Goal: Task Accomplishment & Management: Manage account settings

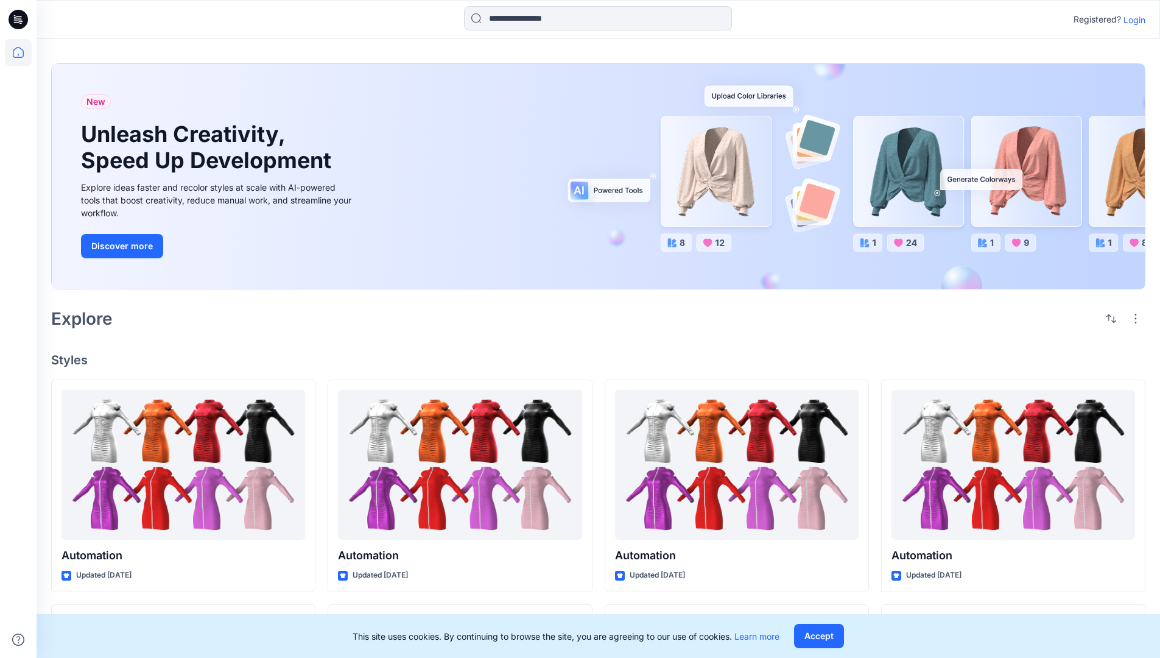
click at [1131, 19] on p "Login" at bounding box center [1134, 19] width 22 height 13
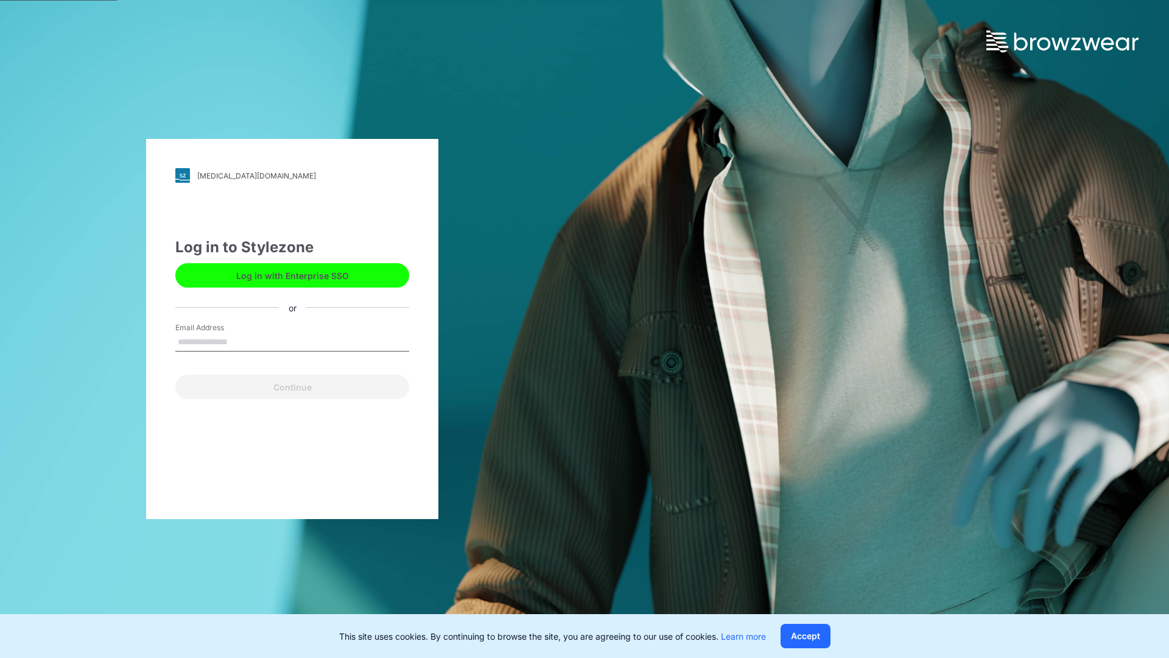
click at [241, 341] on input "Email Address" at bounding box center [292, 342] width 234 height 18
type input "**********"
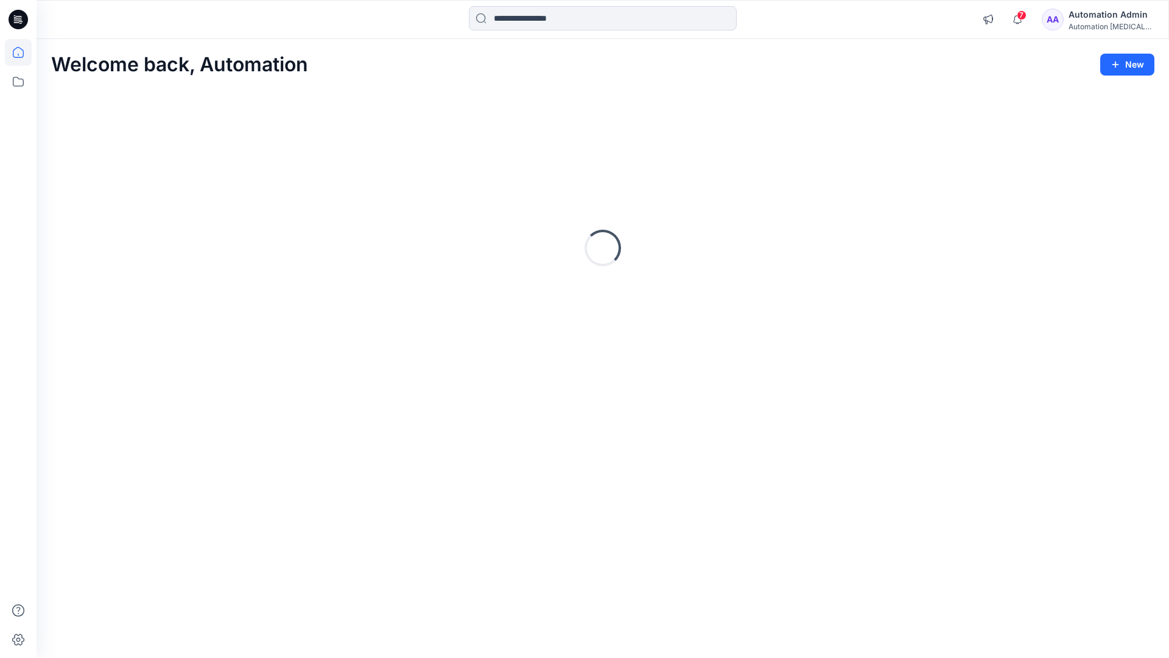
click at [23, 52] on icon at bounding box center [18, 52] width 11 height 11
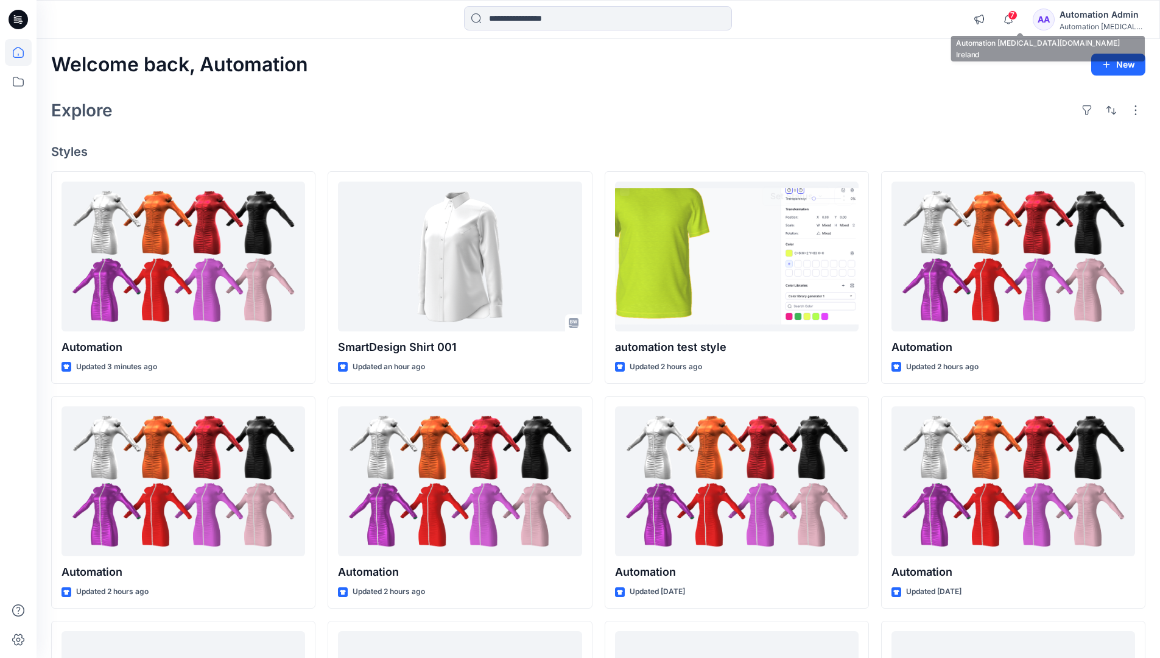
click at [1088, 24] on div "Automation [MEDICAL_DATA]..." at bounding box center [1101, 26] width 85 height 9
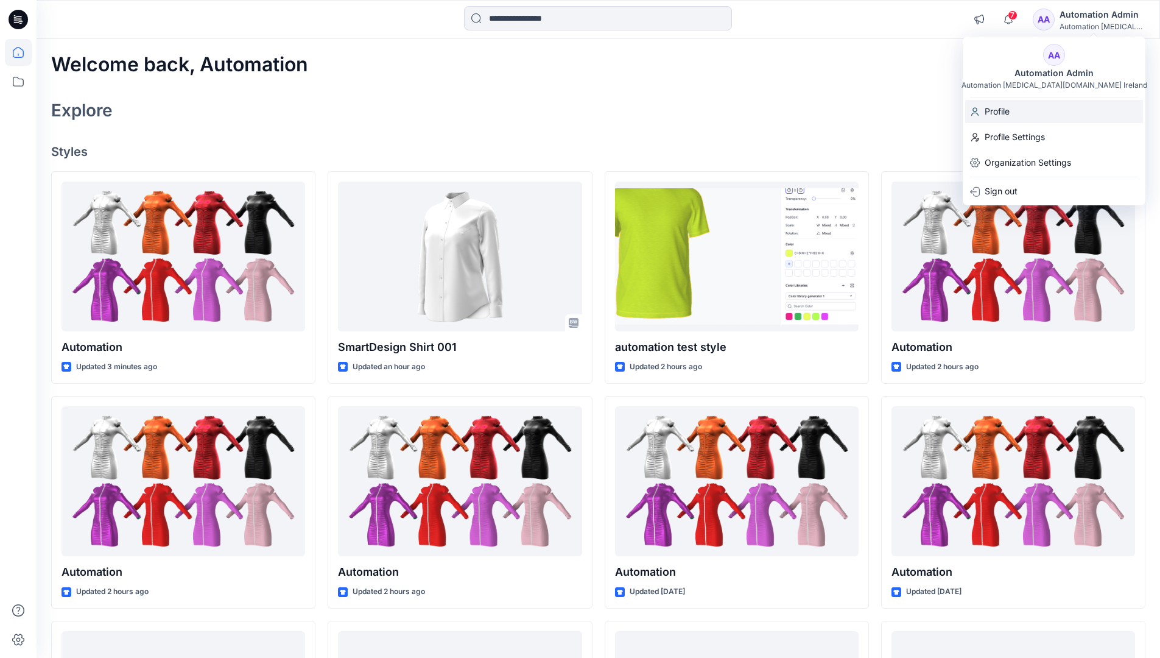
click at [1028, 114] on div "Profile" at bounding box center [1054, 111] width 178 height 23
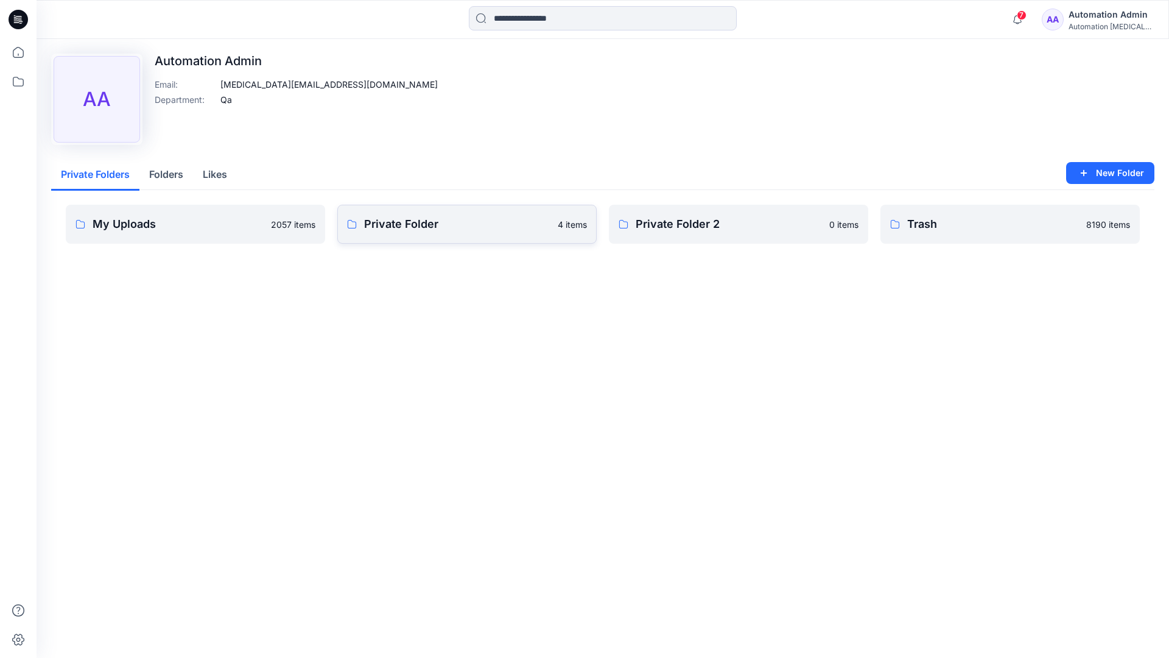
click at [407, 233] on link "Private Folder 4 items" at bounding box center [466, 224] width 259 height 39
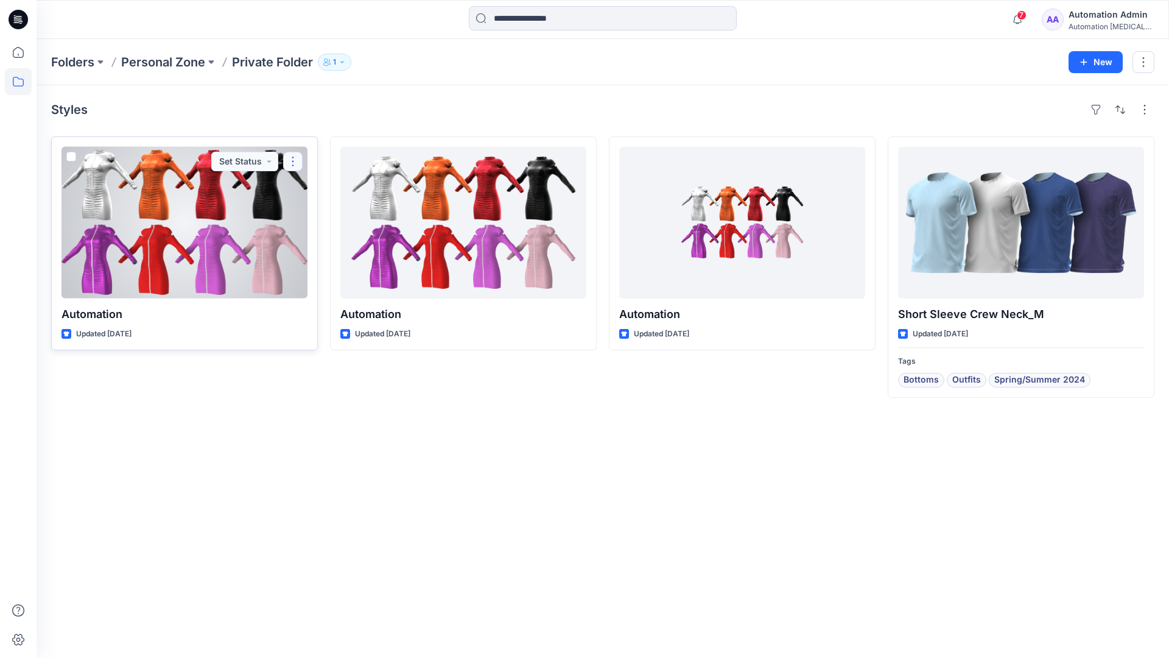
click at [291, 161] on button "button" at bounding box center [292, 161] width 19 height 19
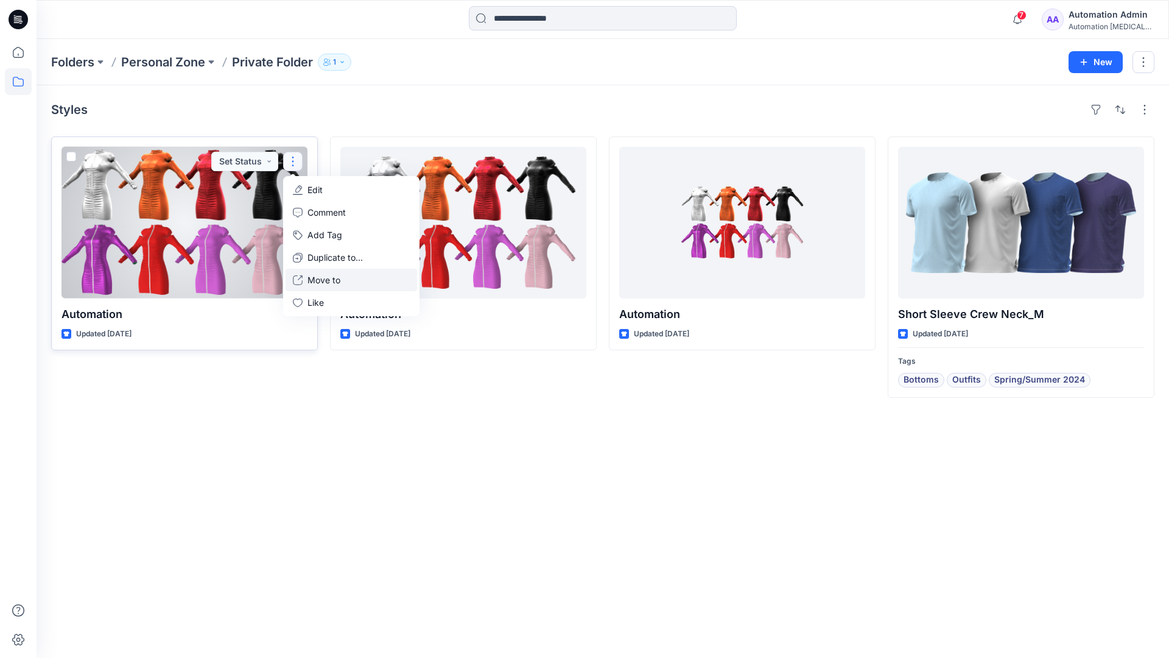
click at [314, 276] on p "Move to" at bounding box center [323, 279] width 33 height 13
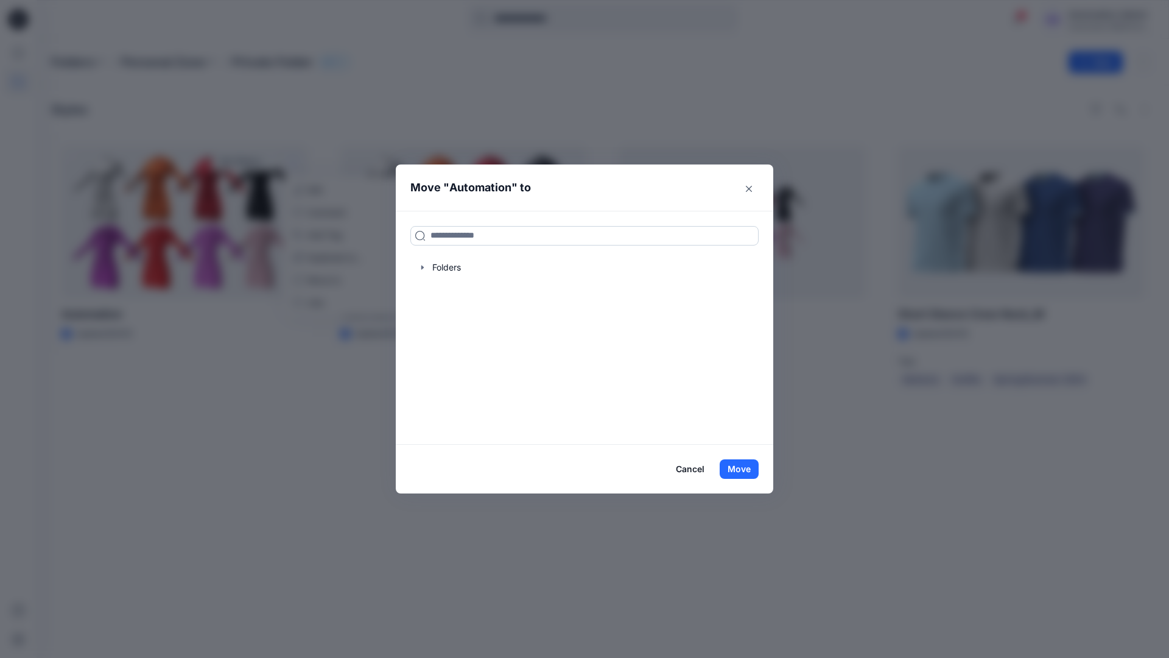
click at [537, 230] on input at bounding box center [584, 235] width 348 height 19
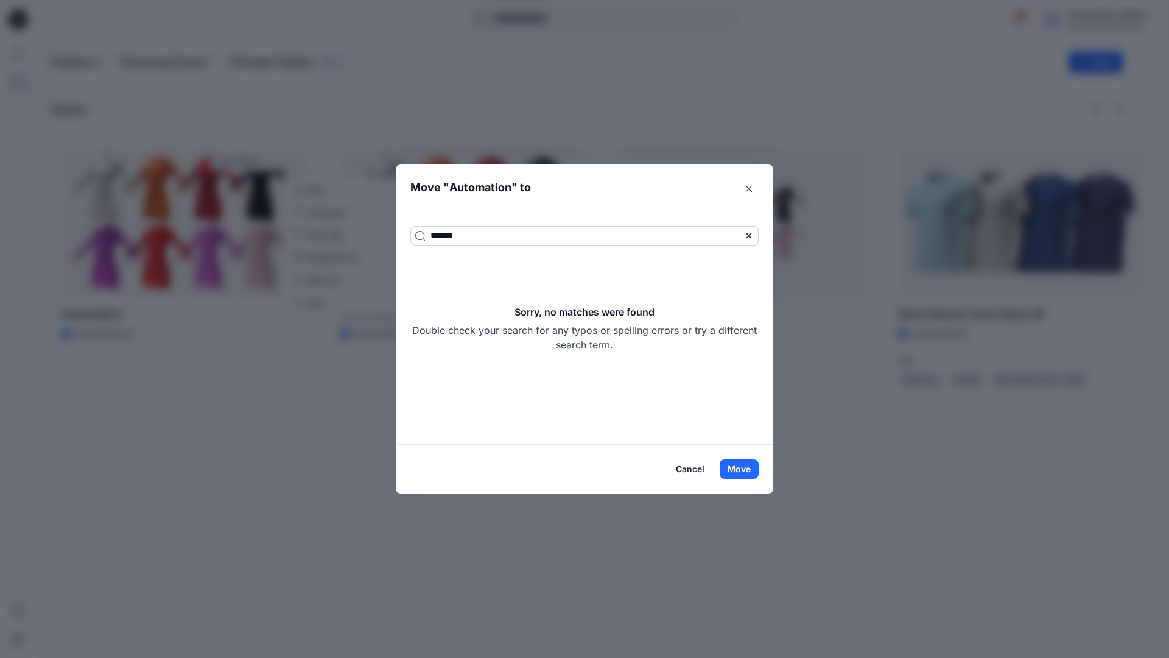
type input "*******"
drag, startPoint x: 537, startPoint y: 230, endPoint x: 633, endPoint y: 343, distance: 148.2
click at [633, 343] on div "Sorry, no matches were found Double check your search for any typos or spelling…" at bounding box center [584, 327] width 348 height 47
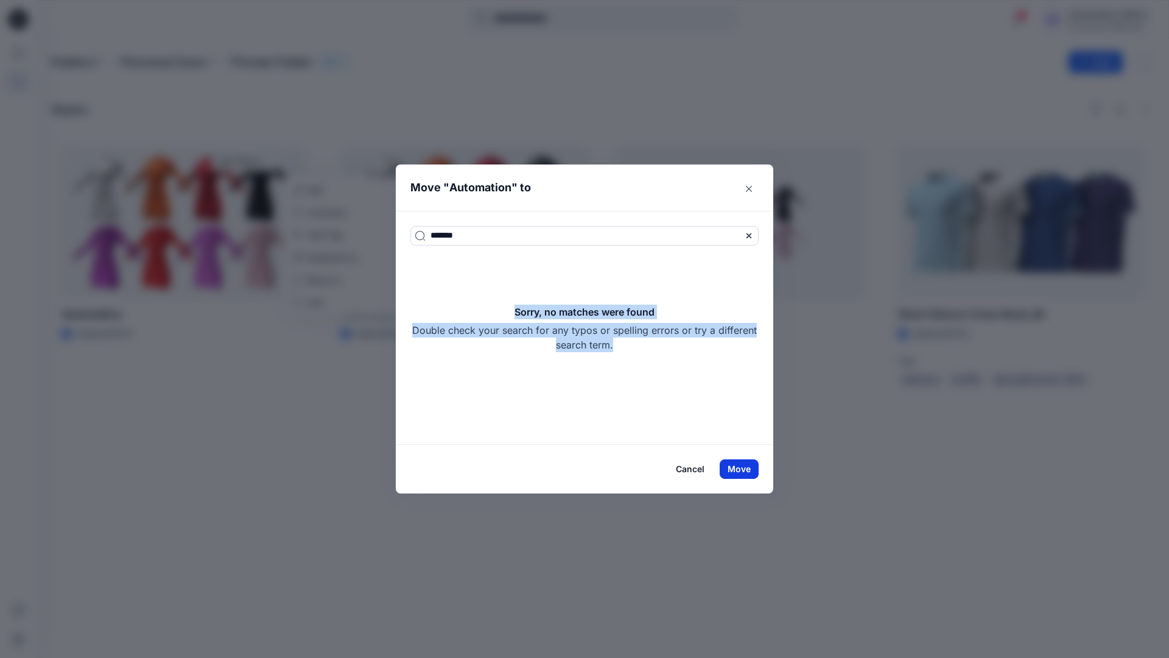
click at [748, 468] on button "Move" at bounding box center [739, 468] width 39 height 19
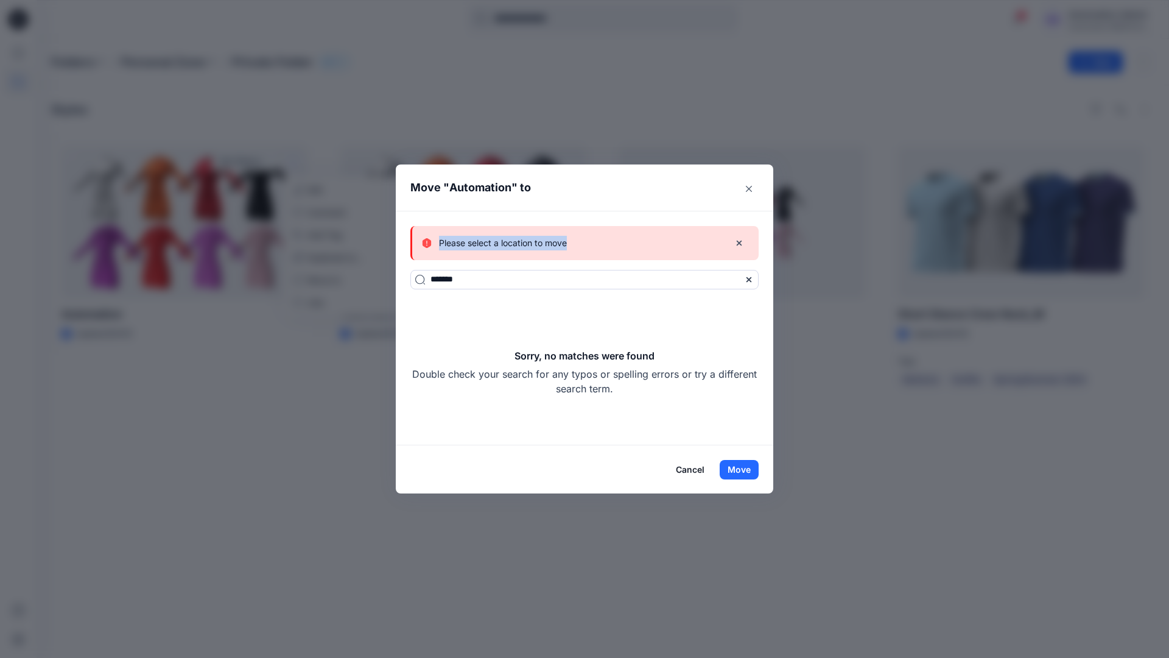
drag, startPoint x: 748, startPoint y: 468, endPoint x: 567, endPoint y: 244, distance: 287.9
click at [567, 244] on div "Please select a location to move" at bounding box center [571, 243] width 298 height 15
click at [694, 468] on button "Cancel" at bounding box center [690, 469] width 44 height 19
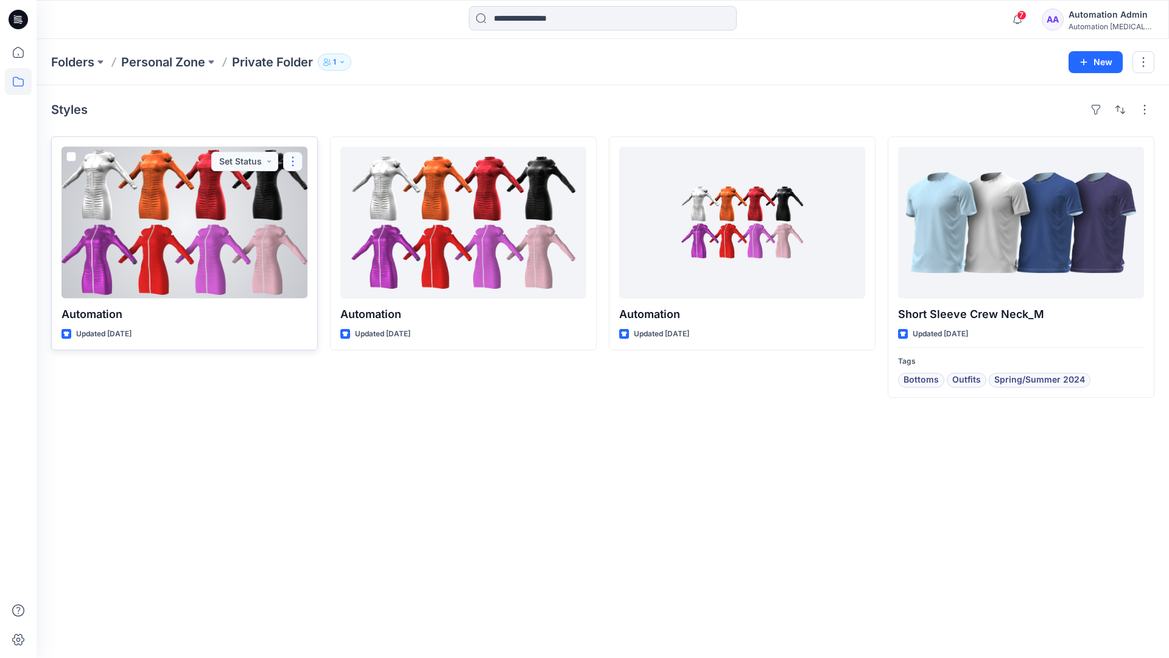
click at [293, 161] on button "button" at bounding box center [292, 161] width 19 height 19
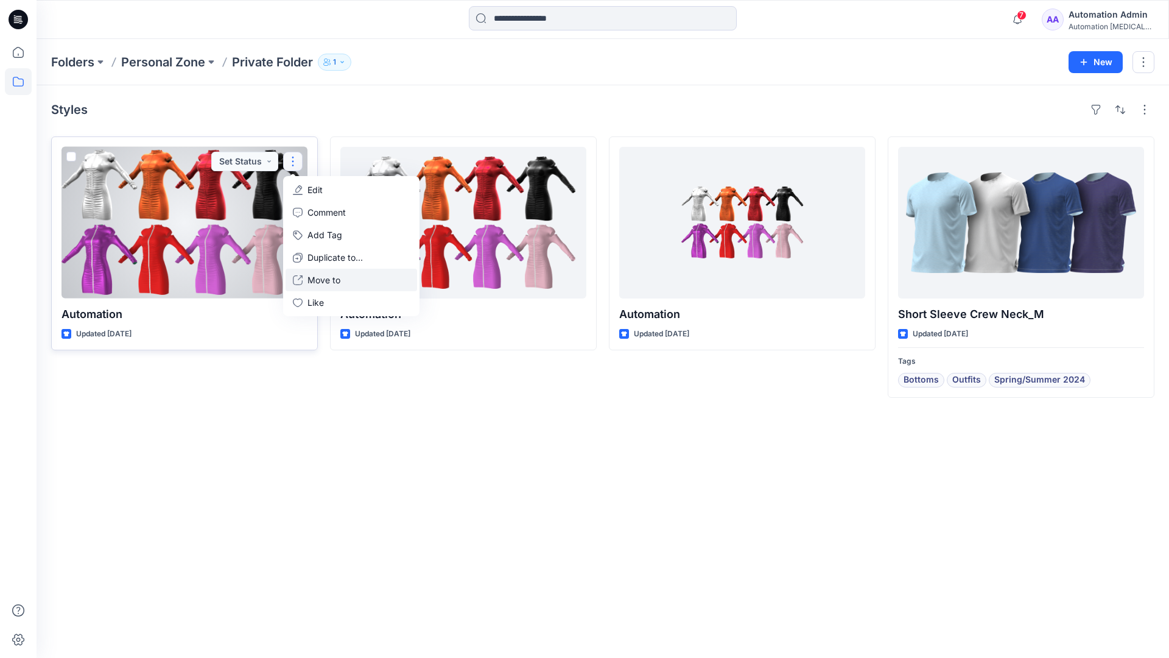
click at [330, 277] on p "Move to" at bounding box center [323, 279] width 33 height 13
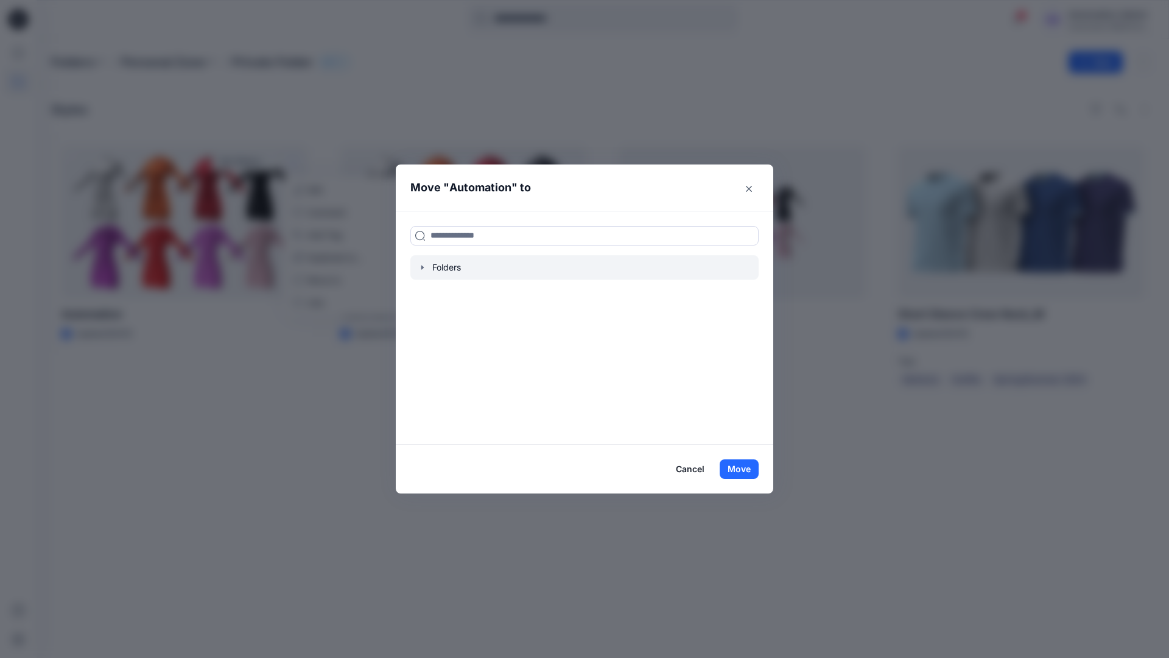
click at [424, 269] on icon "button" at bounding box center [423, 267] width 10 height 10
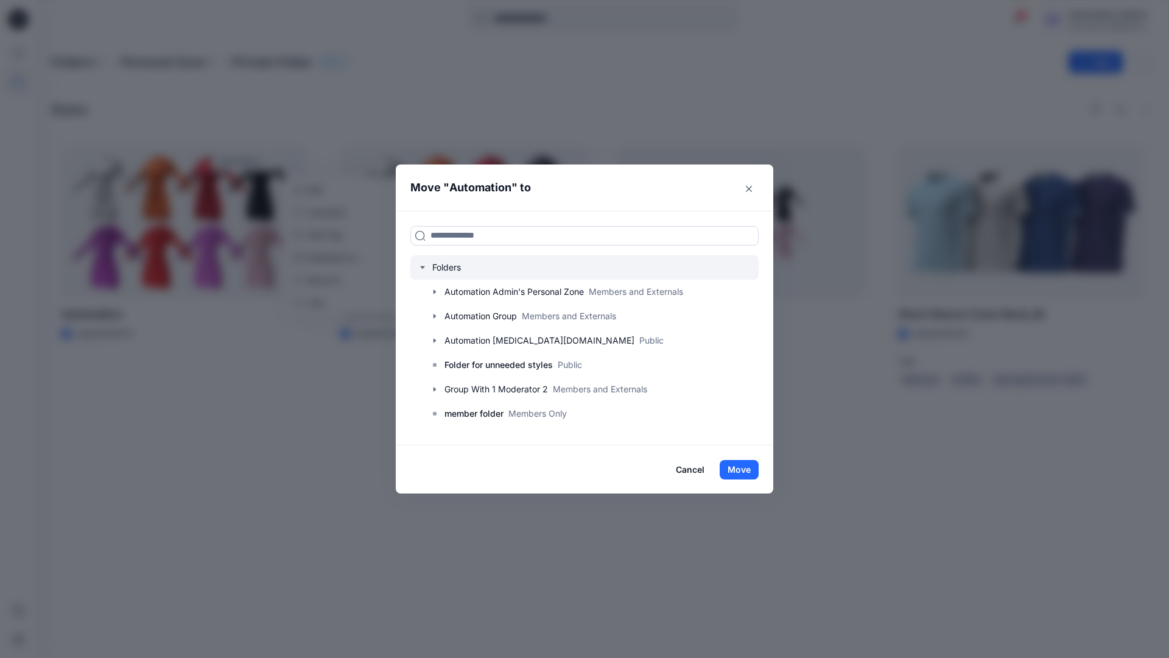
scroll to position [120, 0]
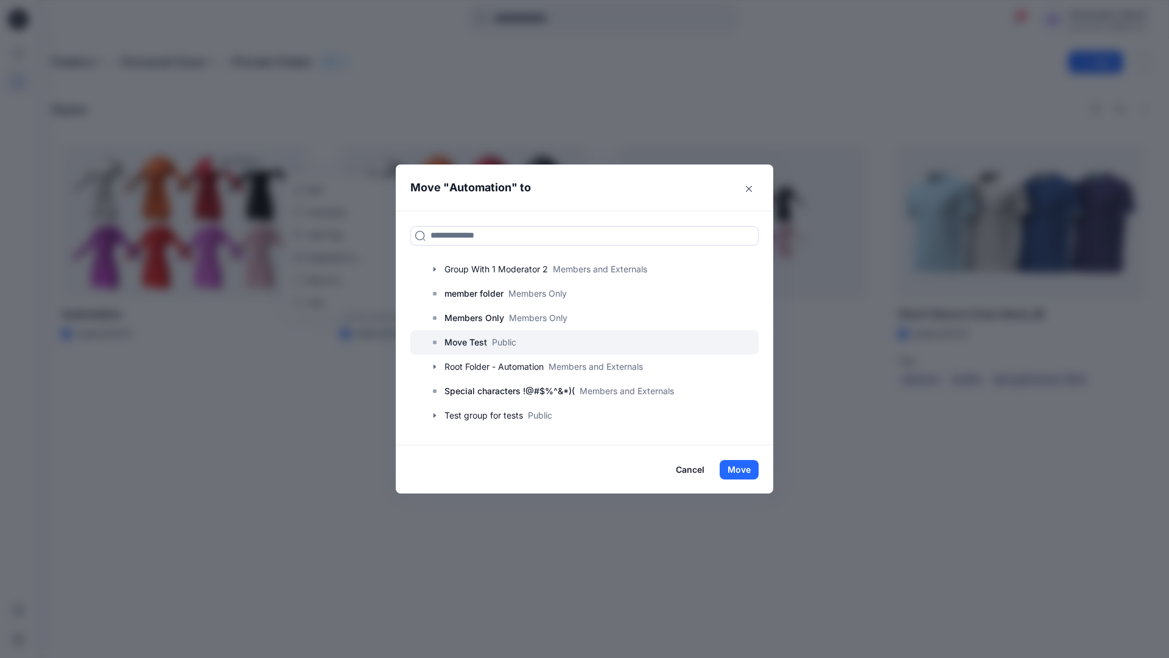
click at [473, 341] on p "Move Test" at bounding box center [465, 342] width 43 height 15
click at [742, 469] on button "Move" at bounding box center [739, 469] width 39 height 19
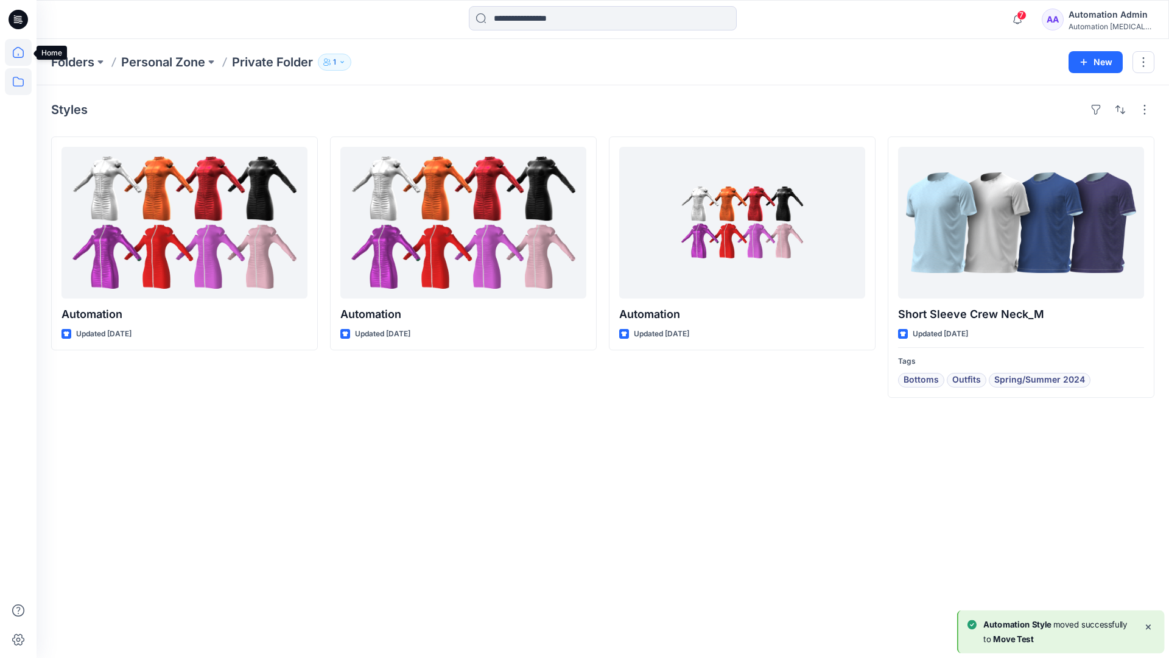
click at [19, 50] on icon at bounding box center [18, 52] width 27 height 27
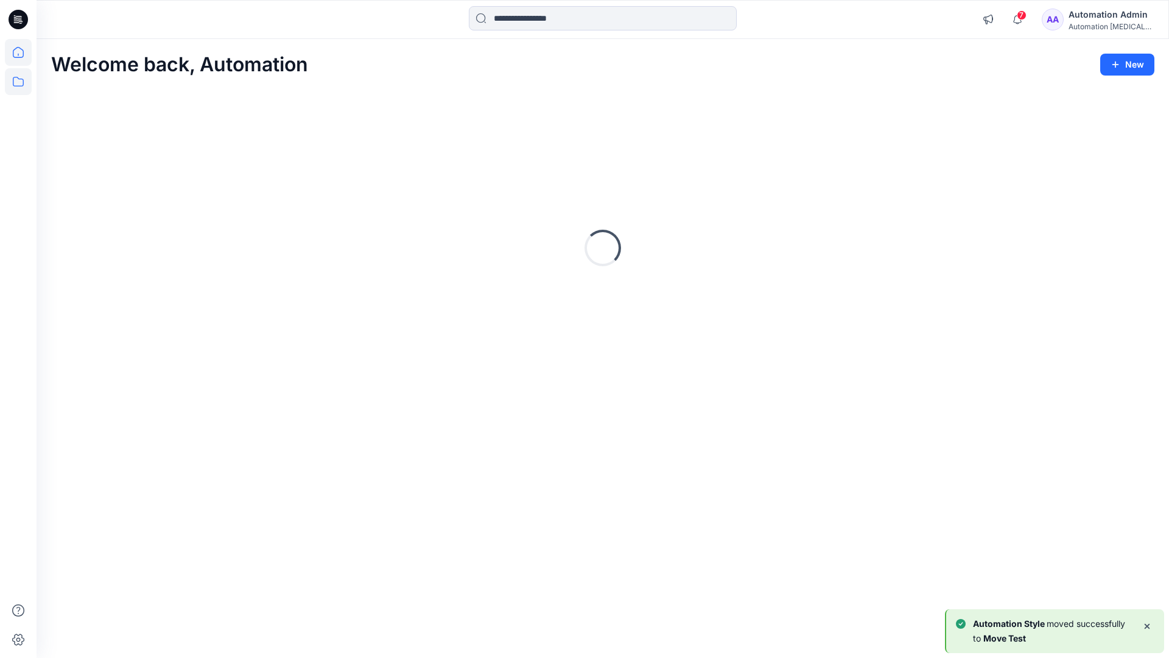
click at [20, 80] on icon at bounding box center [18, 81] width 27 height 27
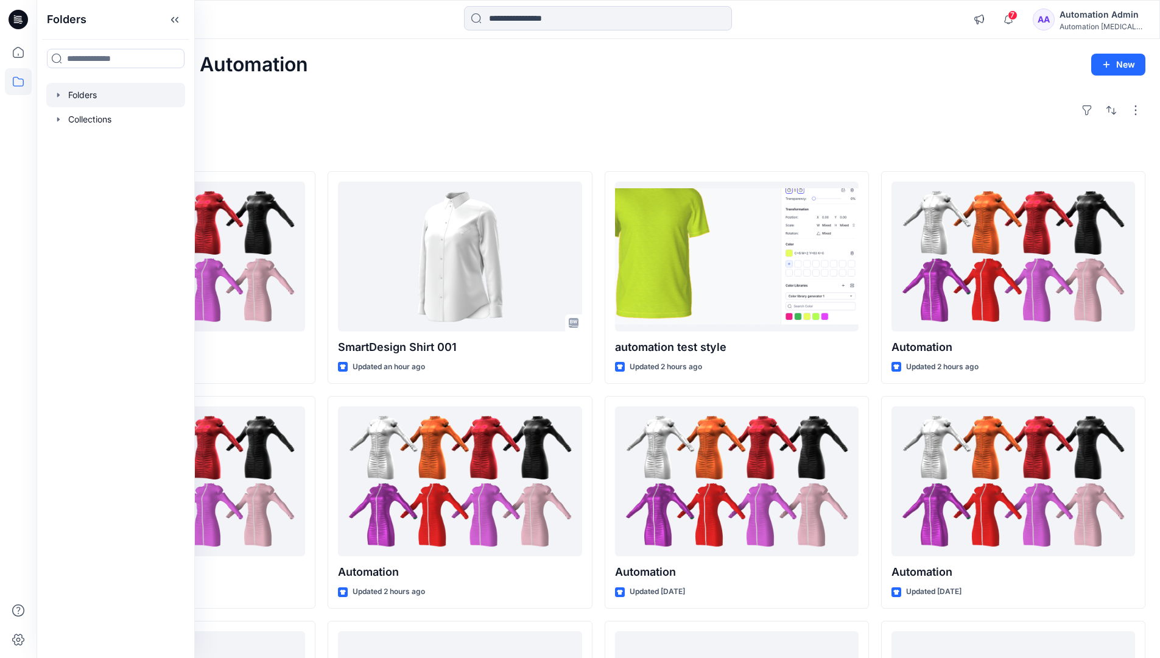
click at [81, 96] on div at bounding box center [115, 95] width 139 height 24
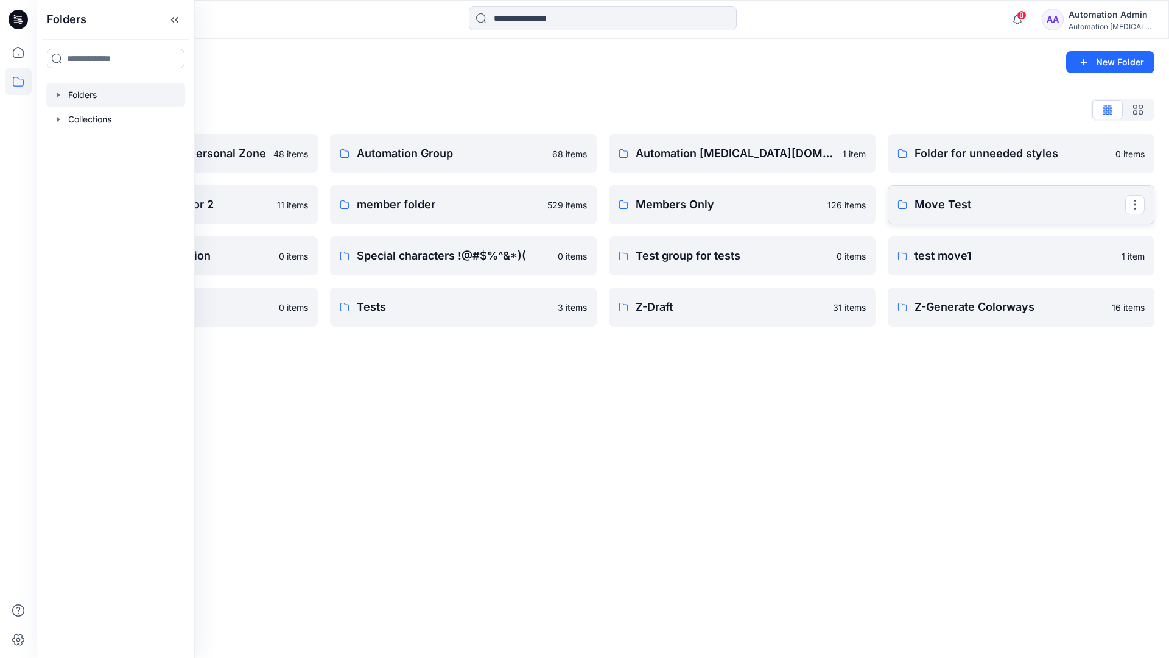
click at [1106, 217] on link "Move Test" at bounding box center [1021, 204] width 267 height 39
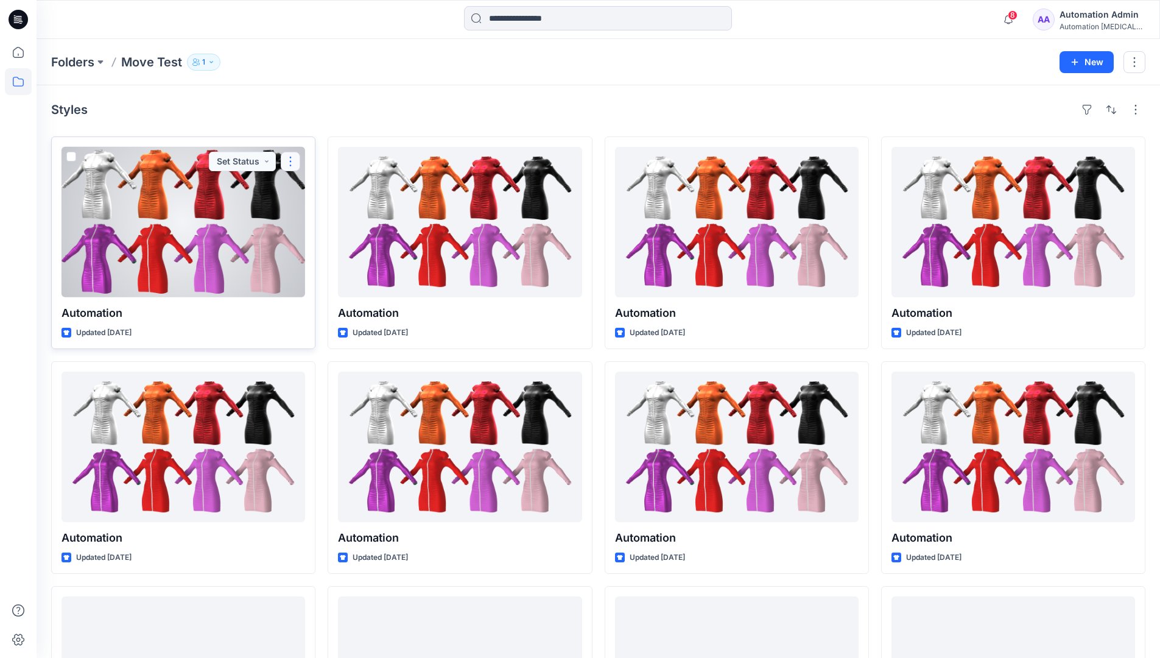
click at [290, 163] on button "button" at bounding box center [290, 161] width 19 height 19
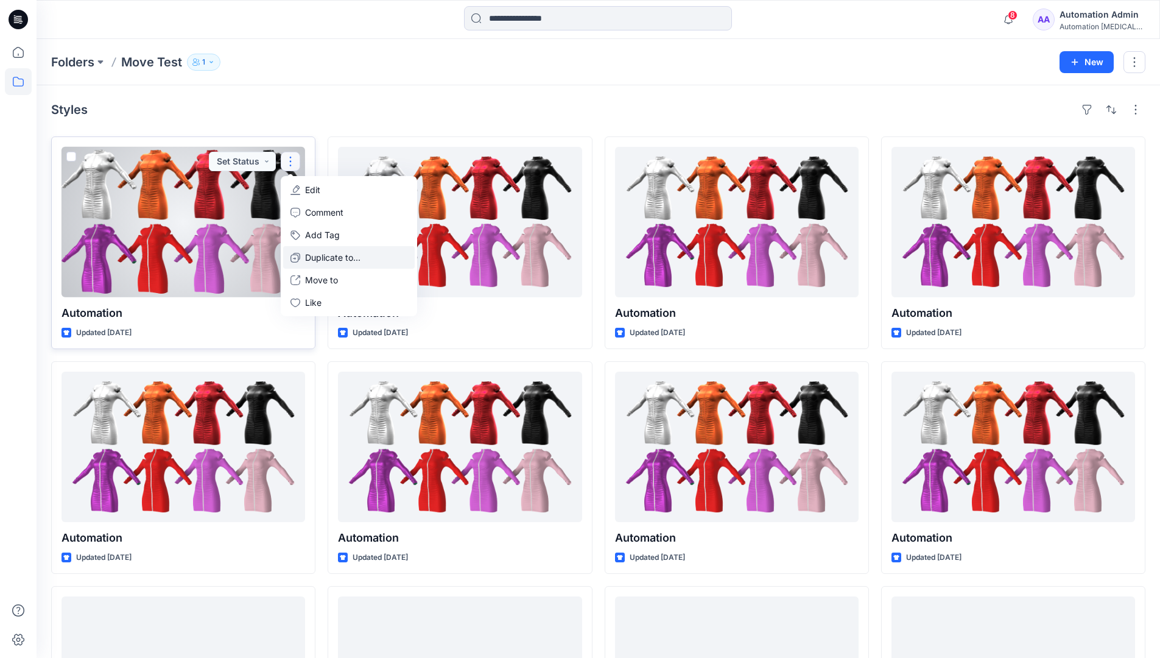
click at [314, 251] on p "Duplicate to..." at bounding box center [332, 257] width 55 height 13
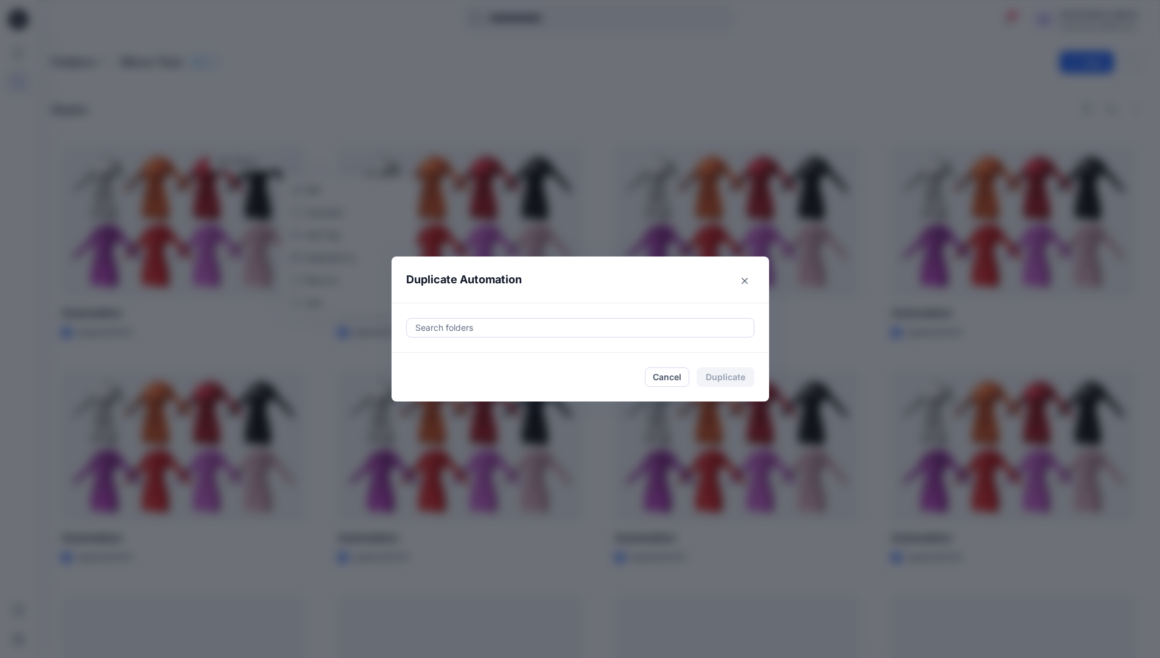
click at [454, 321] on div at bounding box center [580, 327] width 332 height 15
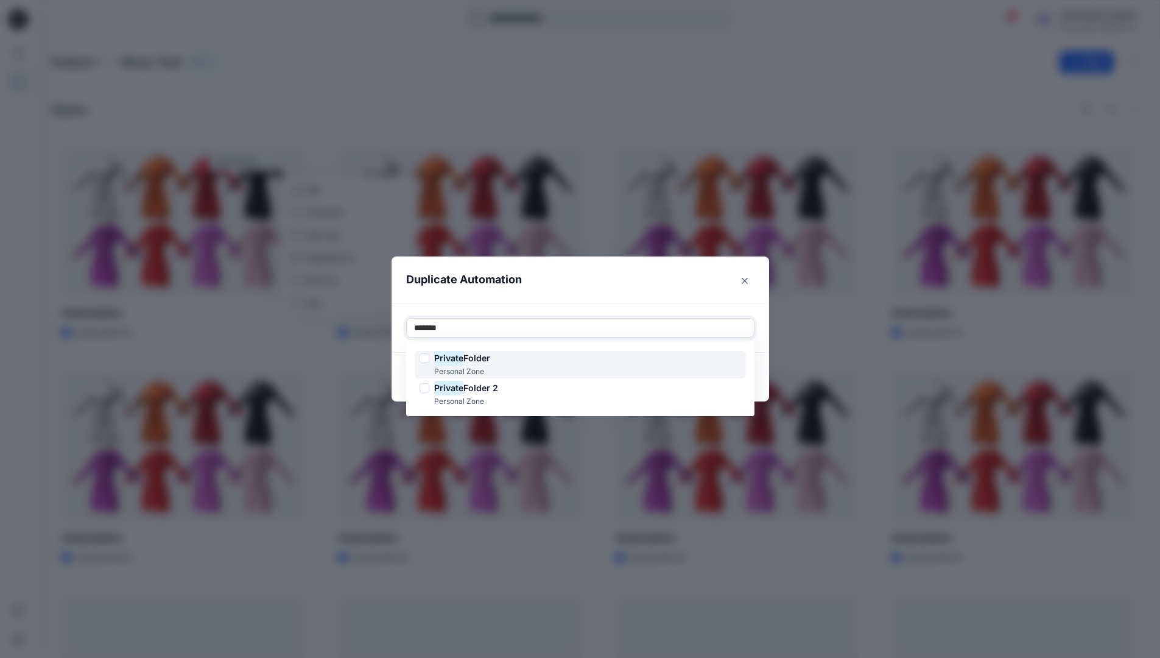
click at [479, 354] on span "Folder" at bounding box center [476, 358] width 27 height 10
type input "*******"
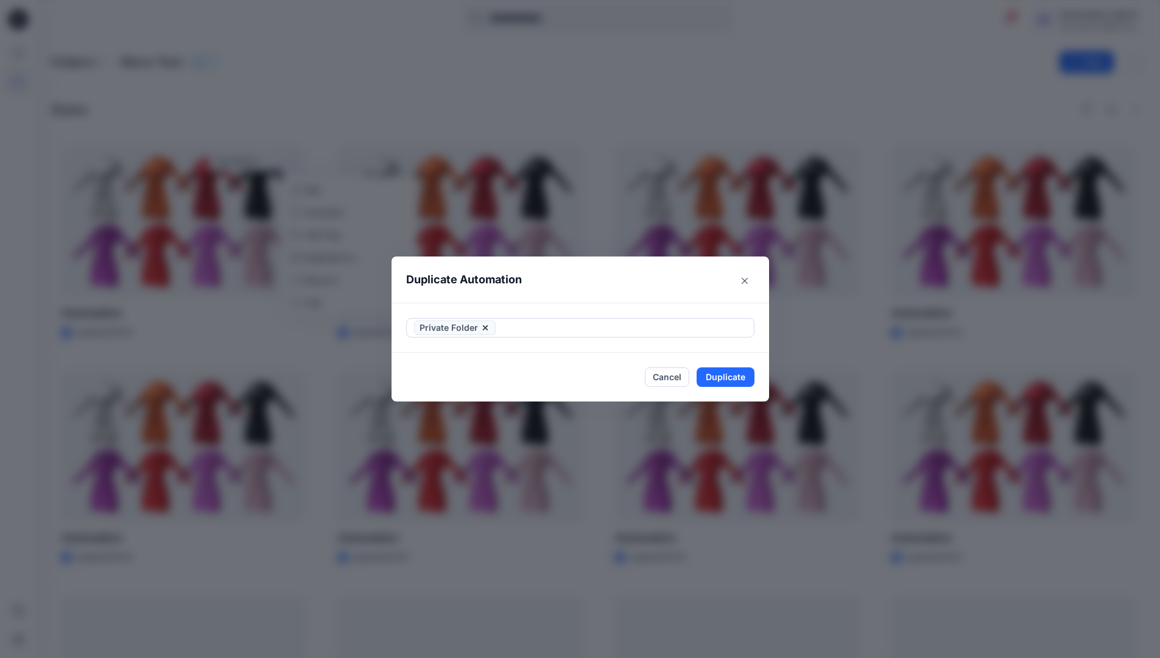
click at [579, 291] on header "Duplicate Automation" at bounding box center [568, 279] width 353 height 46
click at [739, 371] on button "Duplicate" at bounding box center [726, 376] width 58 height 19
click at [743, 376] on button "Close" at bounding box center [735, 376] width 40 height 19
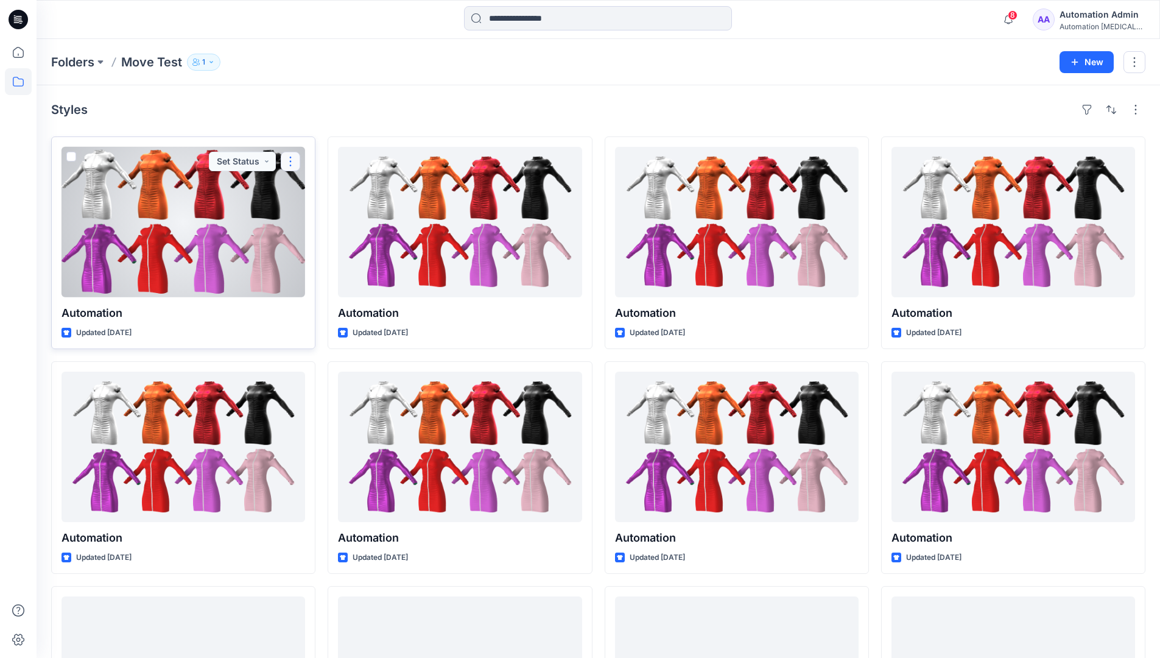
click at [290, 161] on button "button" at bounding box center [290, 161] width 19 height 19
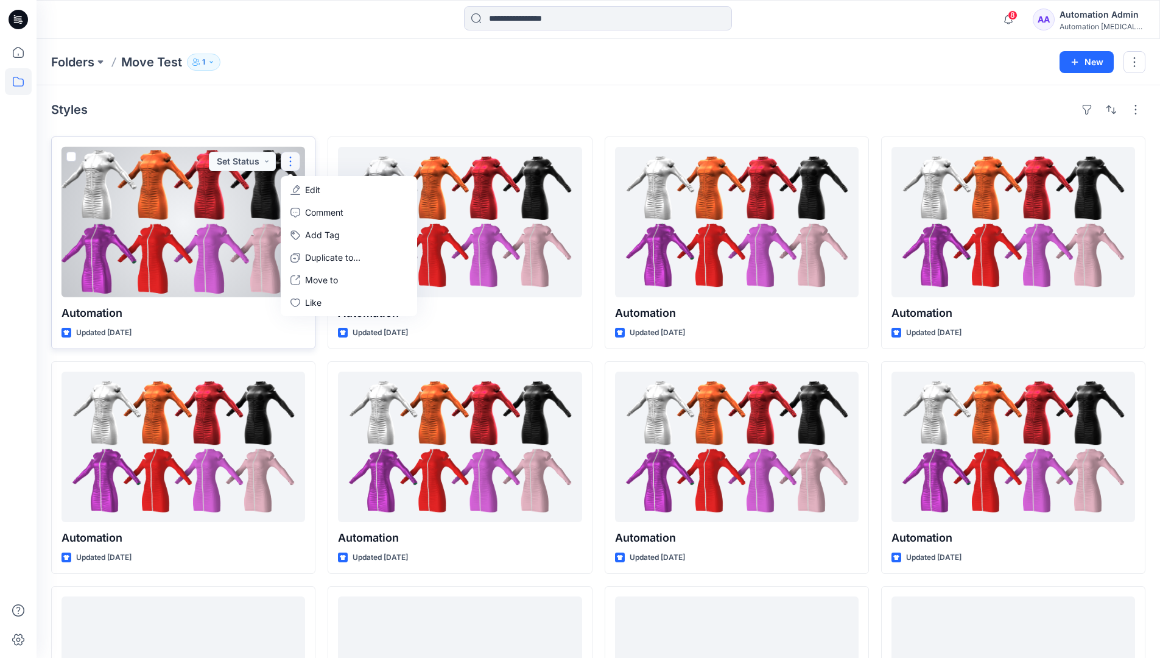
click at [308, 189] on p "Edit" at bounding box center [312, 189] width 15 height 13
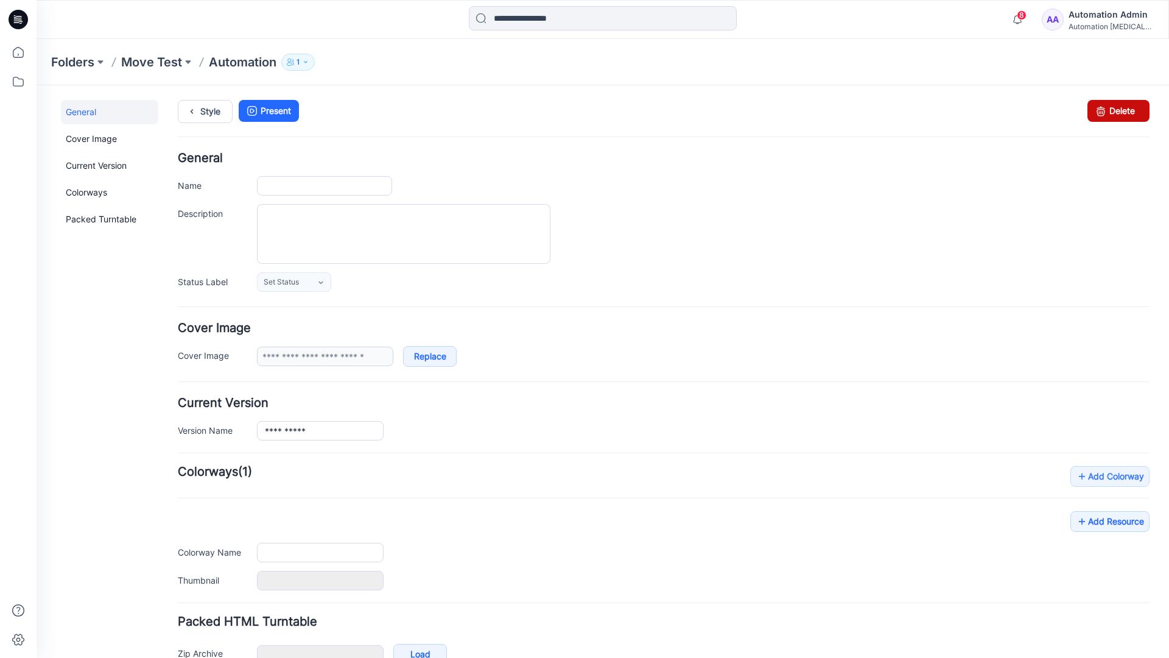
click at [1092, 113] on icon at bounding box center [1100, 111] width 17 height 22
type input "**********"
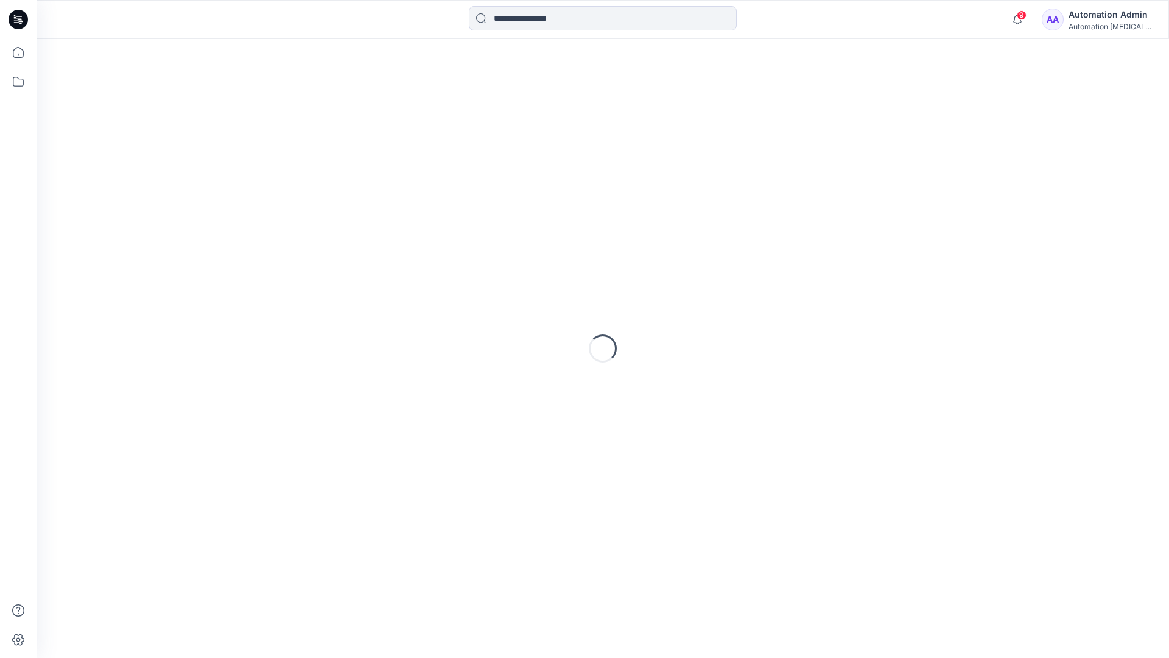
click at [1089, 17] on div "Automation Admin" at bounding box center [1111, 14] width 85 height 15
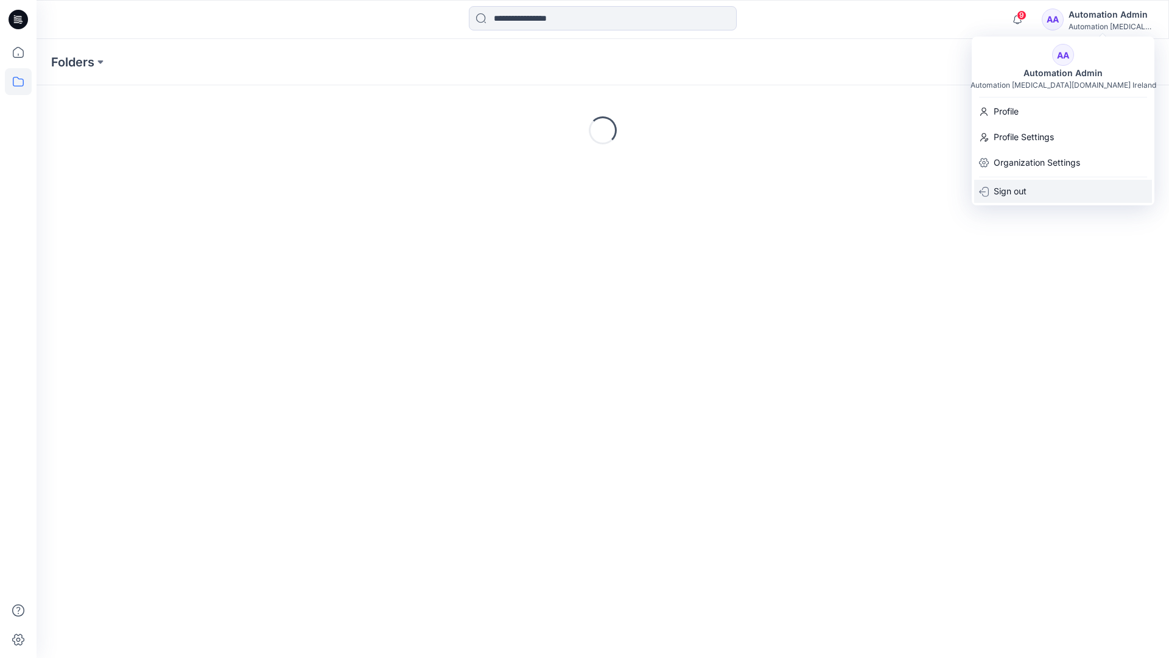
click at [1012, 187] on p "Sign out" at bounding box center [1010, 191] width 33 height 23
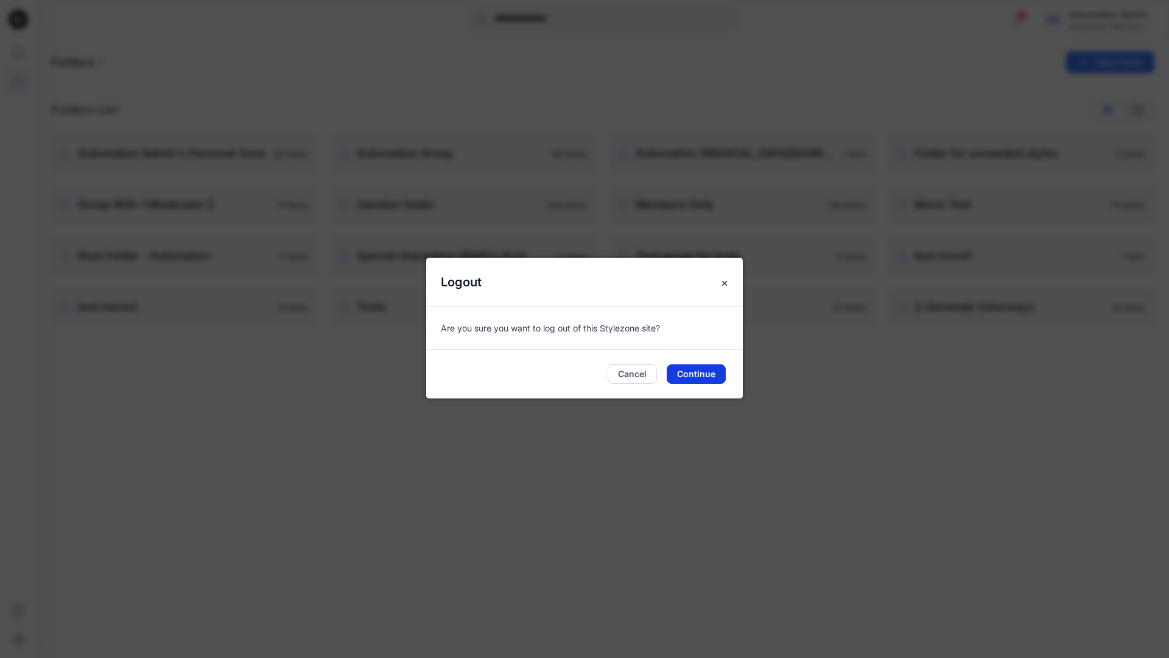
click at [705, 371] on button "Continue" at bounding box center [696, 373] width 59 height 19
